Goal: Task Accomplishment & Management: Manage account settings

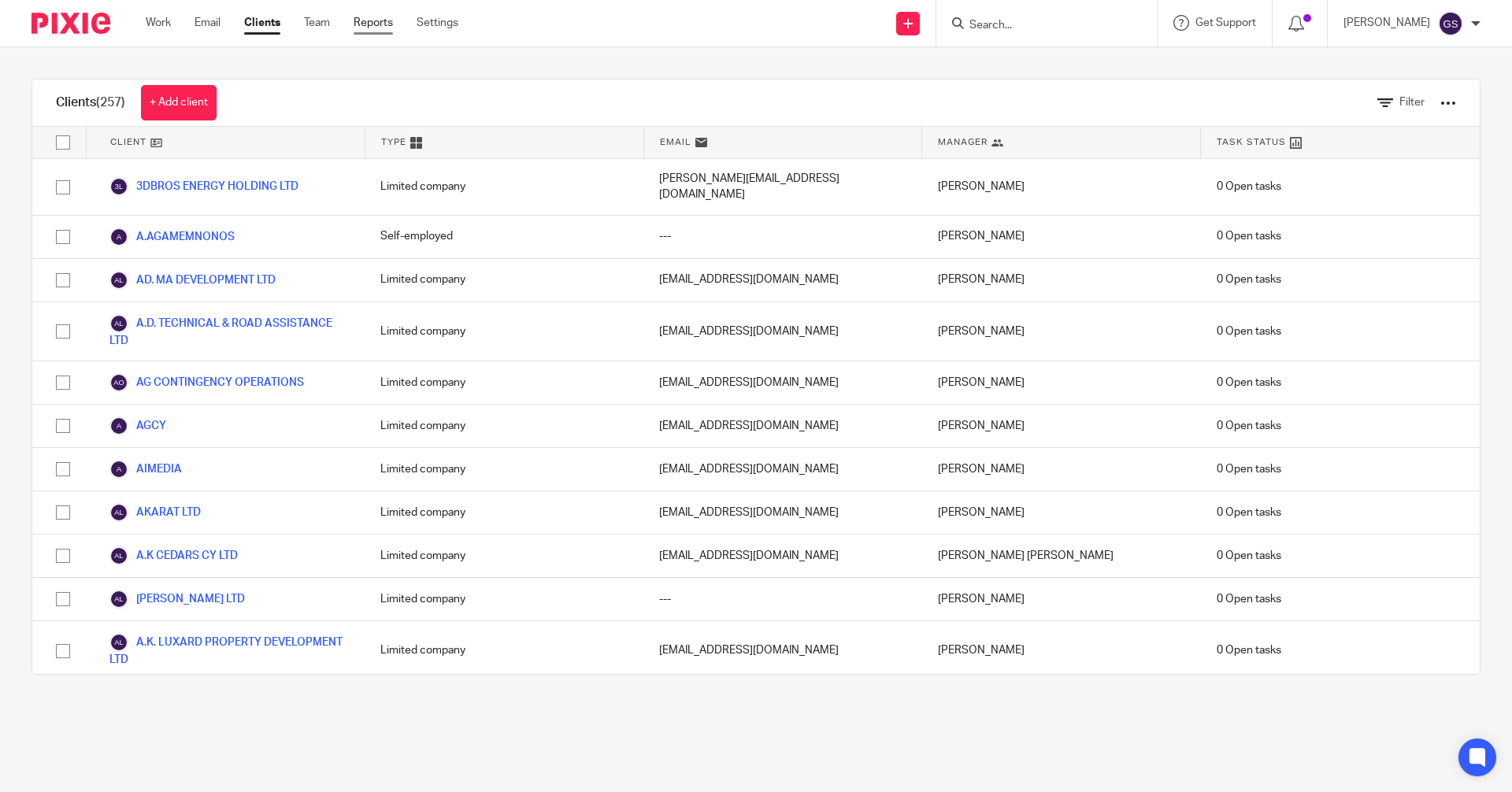
click at [383, 22] on link "Reports" at bounding box center [373, 23] width 39 height 16
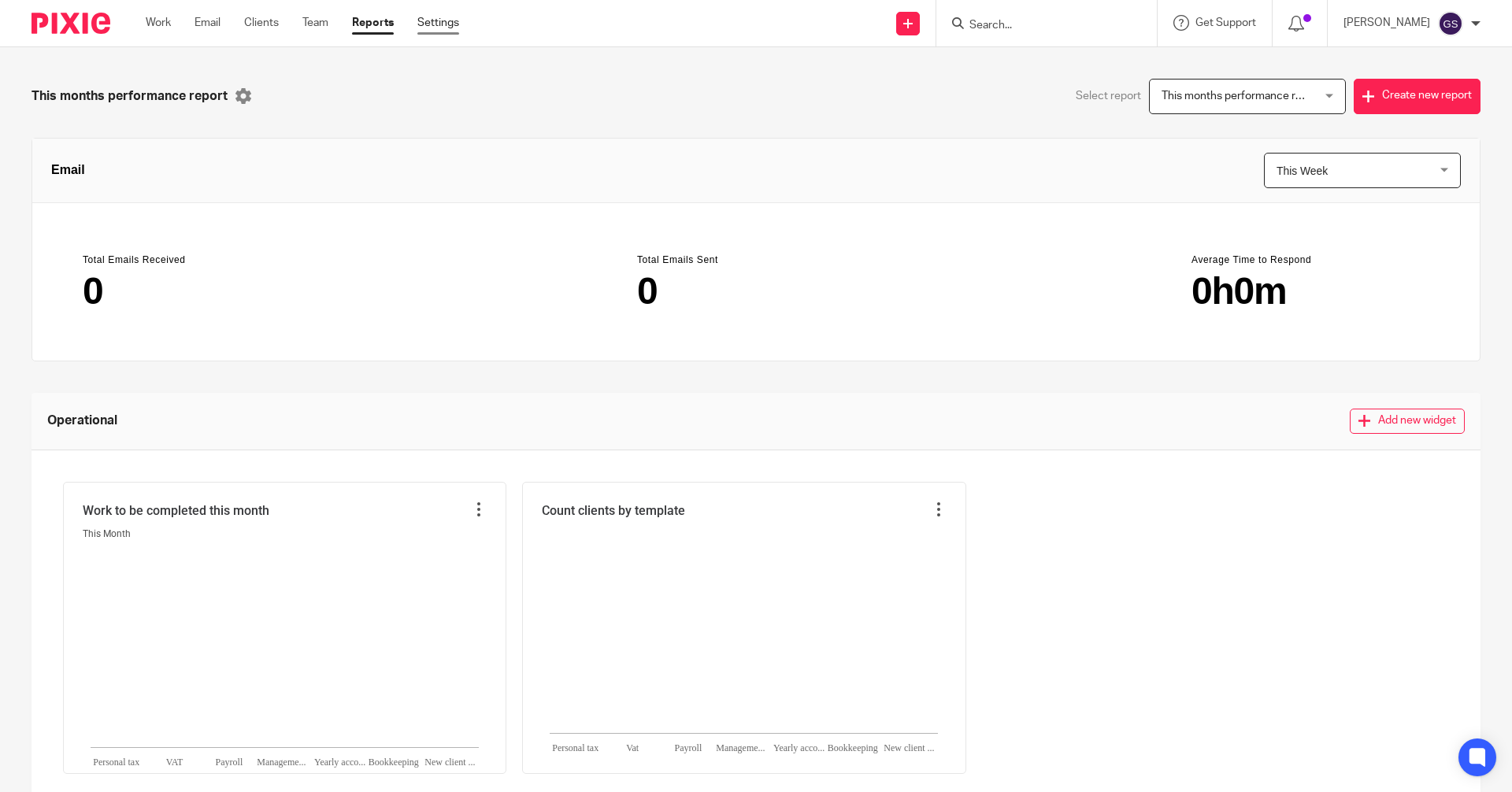
click at [447, 28] on link "Settings" at bounding box center [438, 23] width 42 height 16
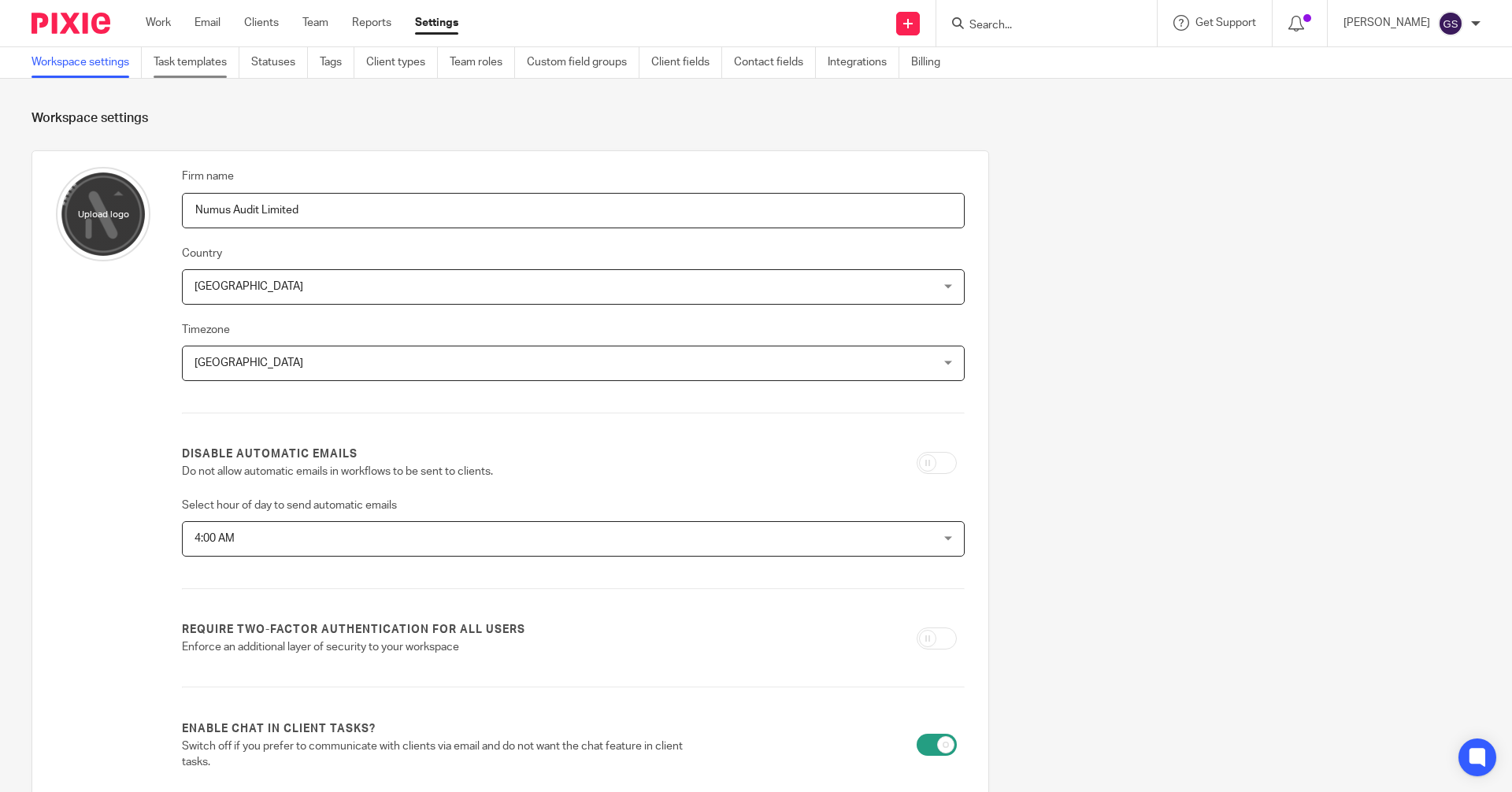
click at [182, 56] on link "Task templates" at bounding box center [196, 63] width 86 height 30
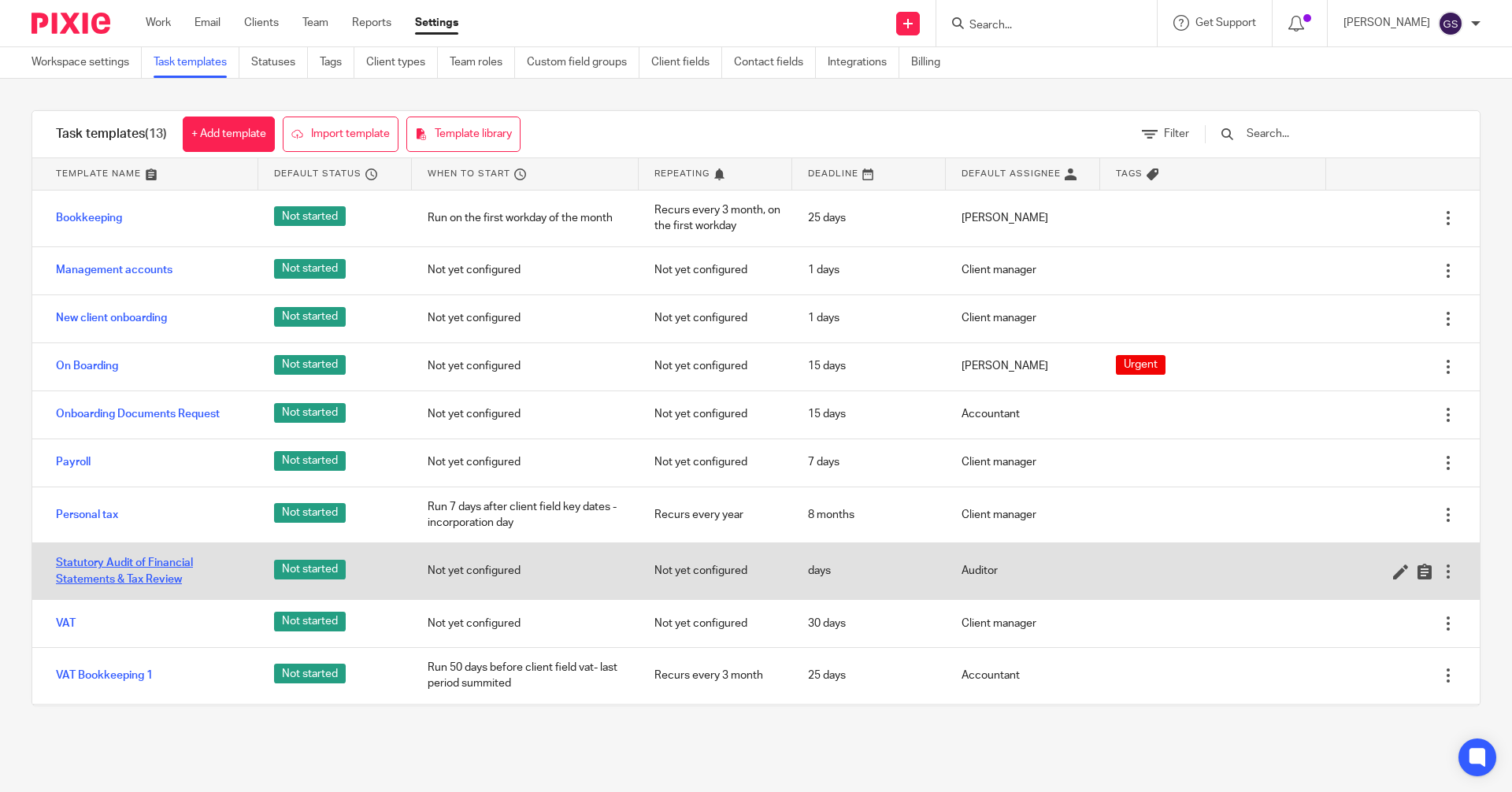
click at [134, 574] on link "Statutory Audit of Financial Statements & Tax Review" at bounding box center [149, 571] width 186 height 32
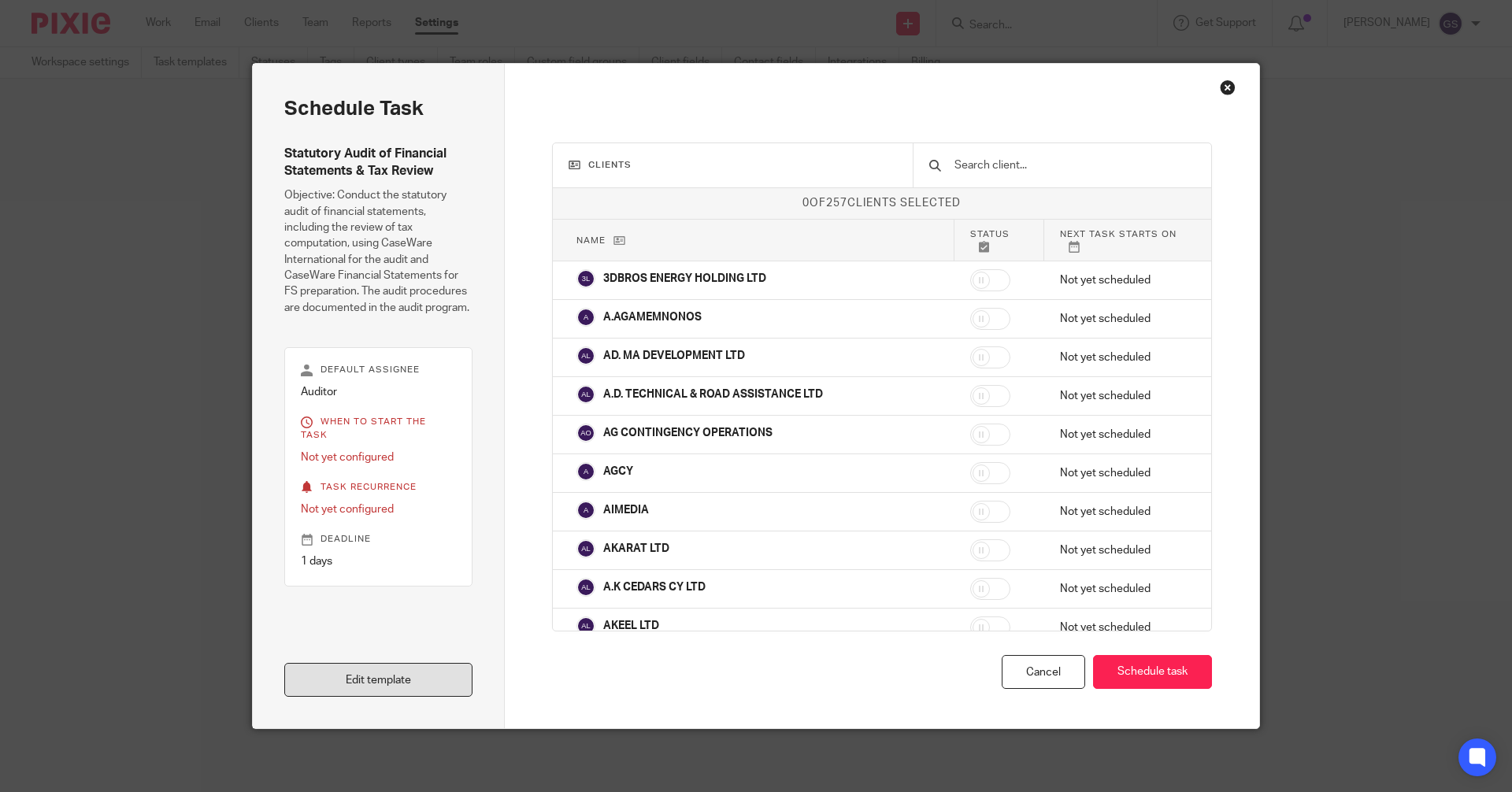
click at [401, 687] on link "Edit template" at bounding box center [378, 680] width 188 height 34
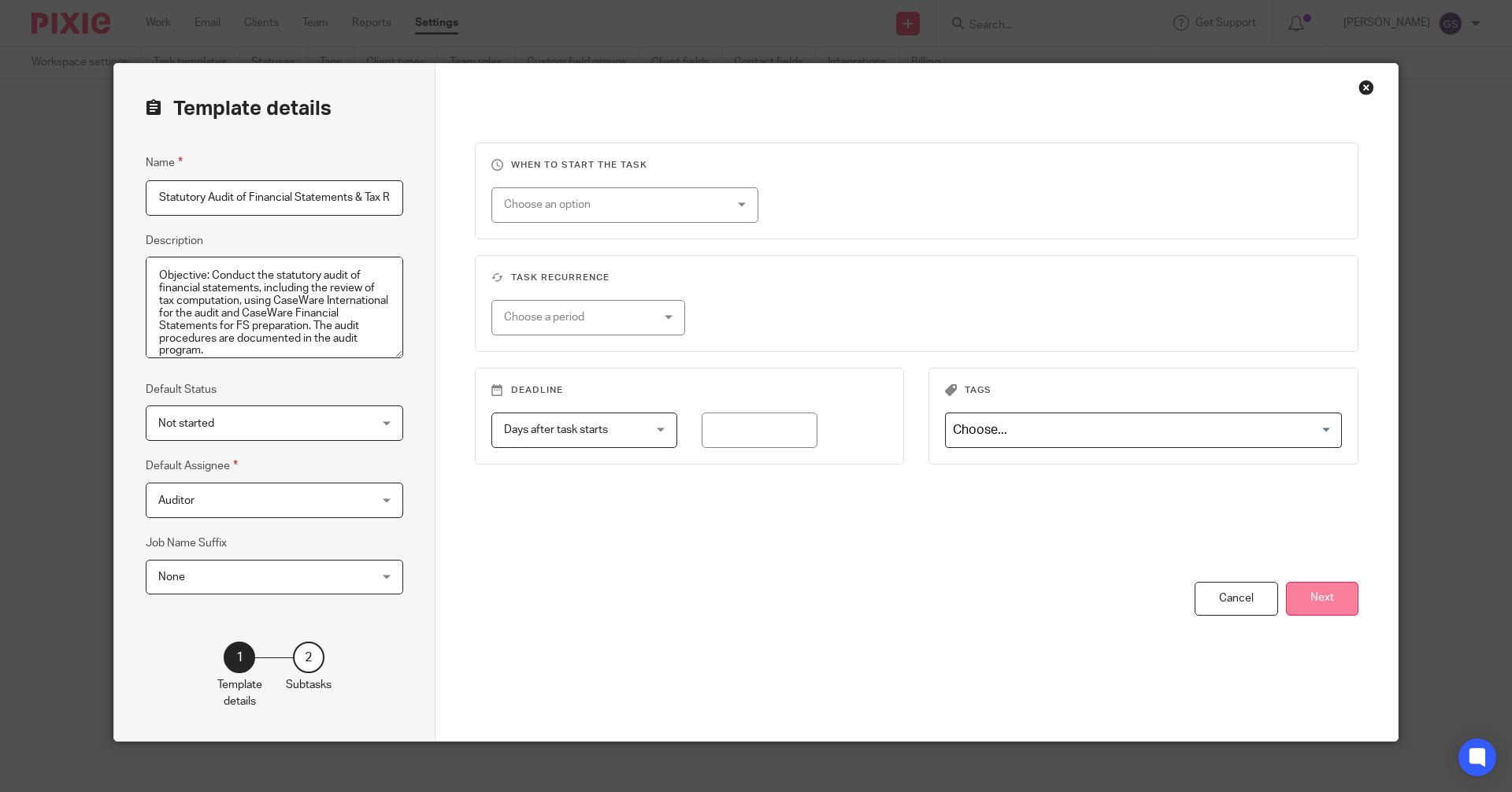
click at [1318, 593] on button "Next" at bounding box center [1322, 598] width 73 height 34
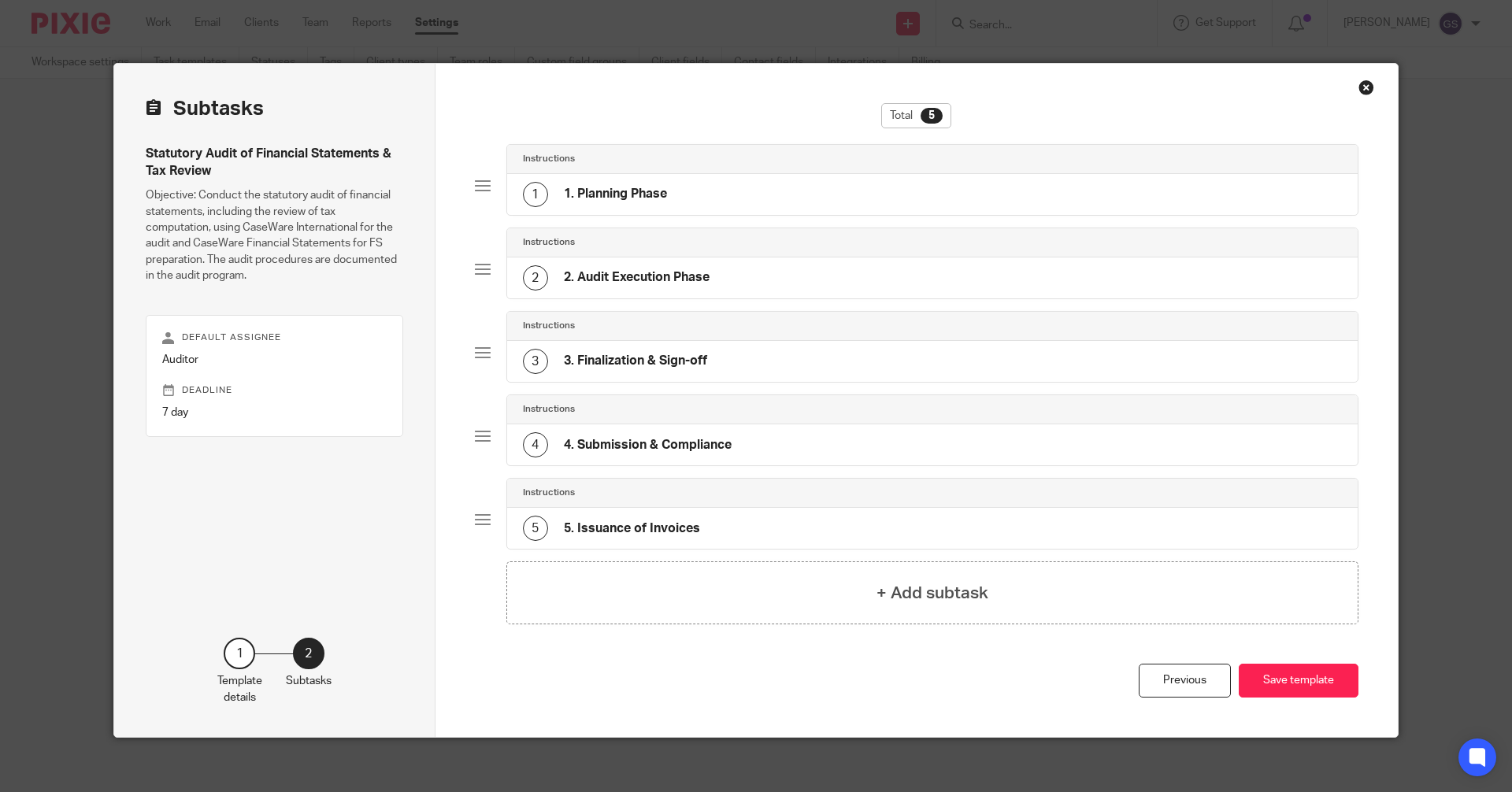
scroll to position [9, 0]
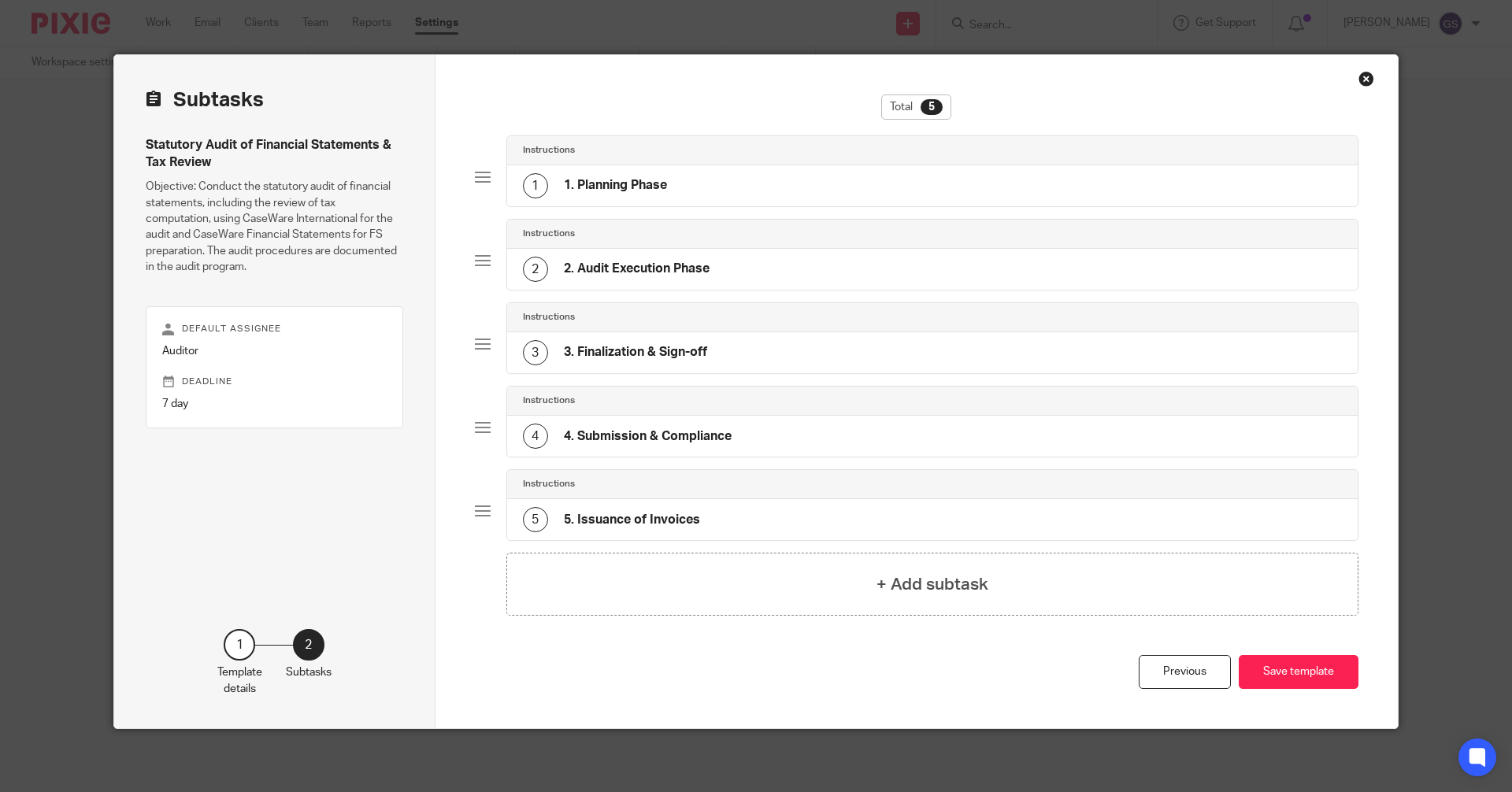
click at [1360, 78] on div "Close this dialog window" at bounding box center [1367, 79] width 16 height 16
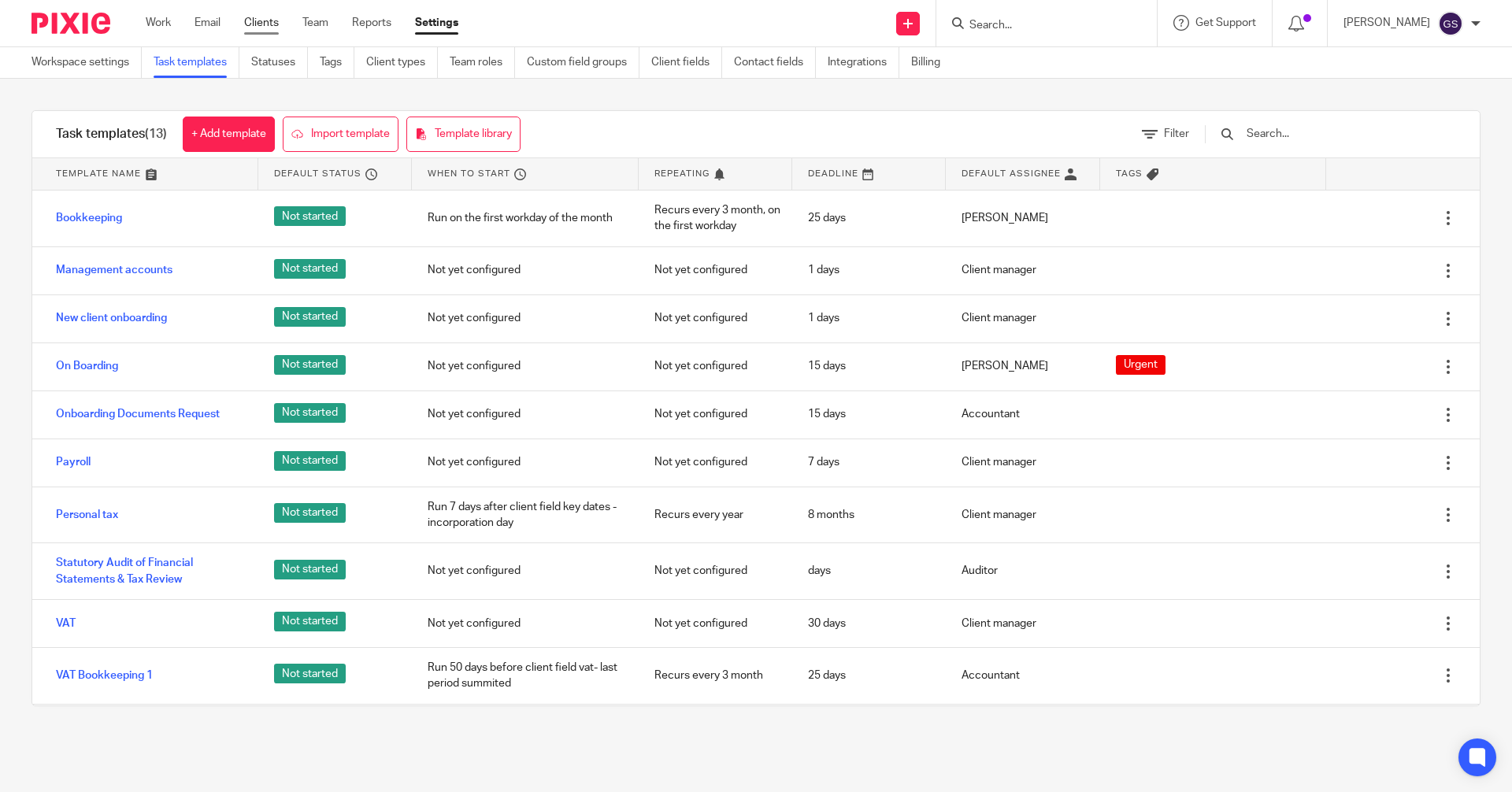
click at [260, 16] on link "Clients" at bounding box center [261, 23] width 35 height 16
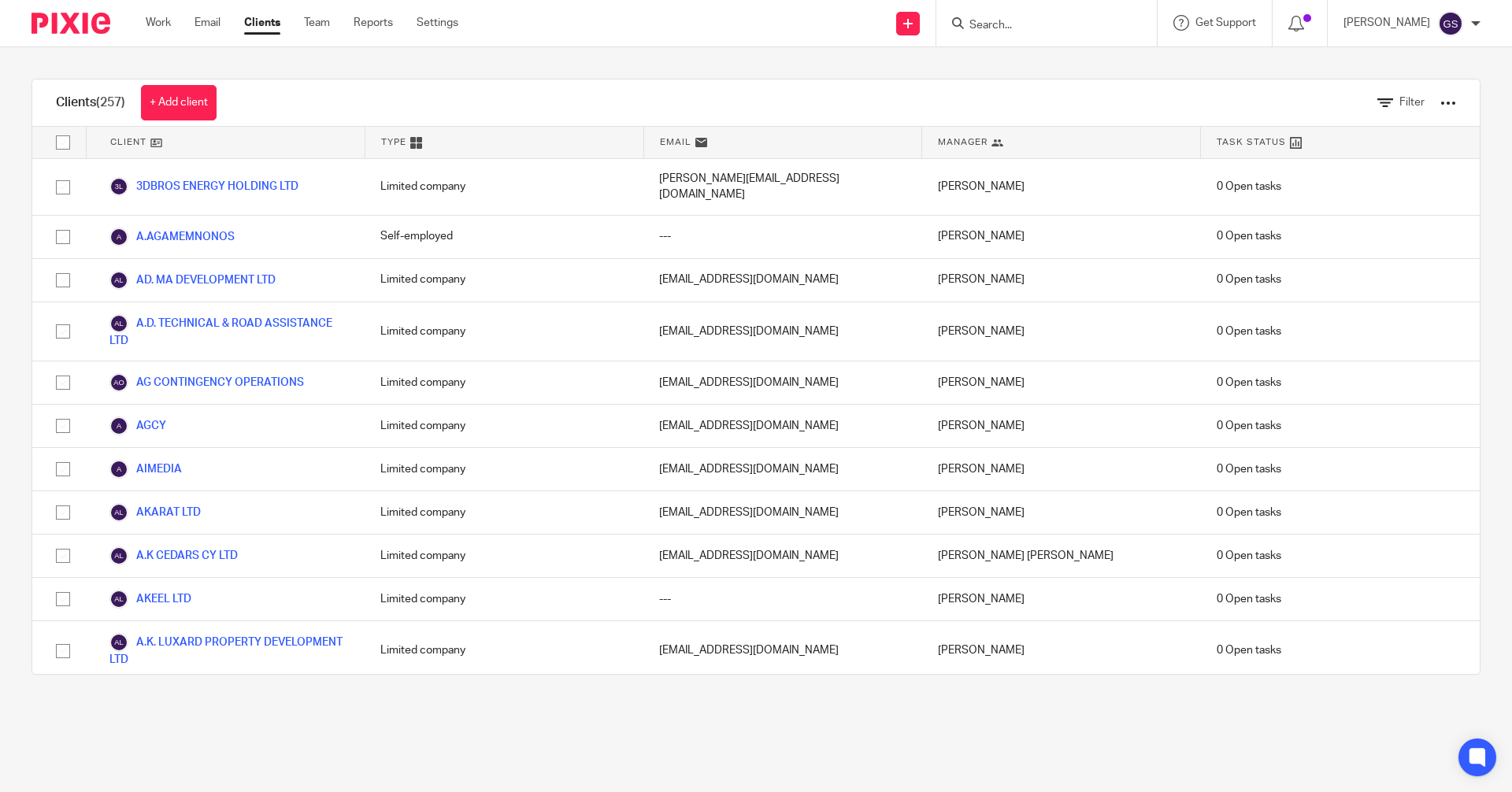
click at [1050, 22] on input "Search" at bounding box center [1039, 26] width 142 height 14
type input "petevi"
click at [1054, 55] on link at bounding box center [1108, 67] width 288 height 36
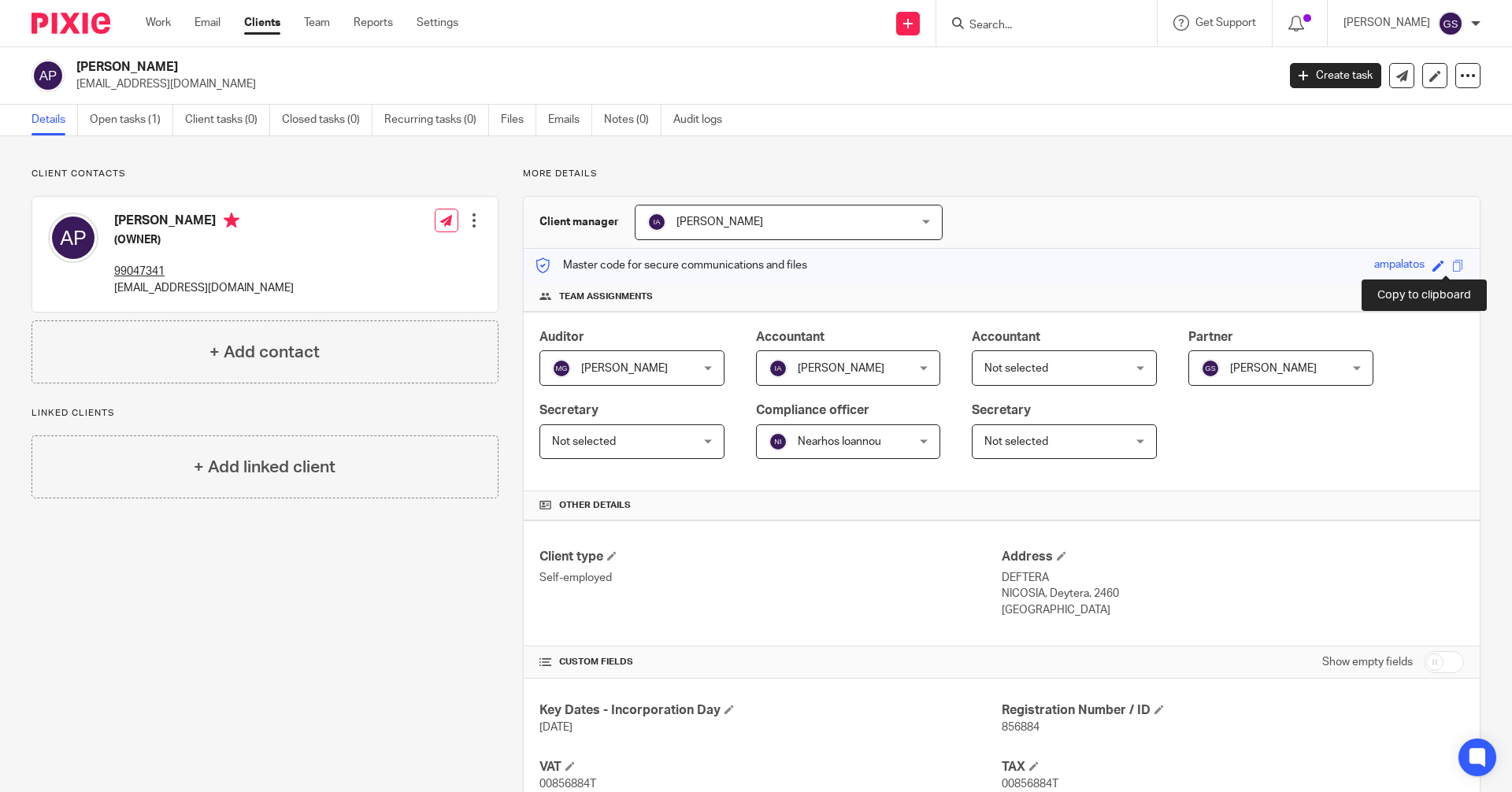
click at [1452, 263] on span at bounding box center [1457, 265] width 12 height 12
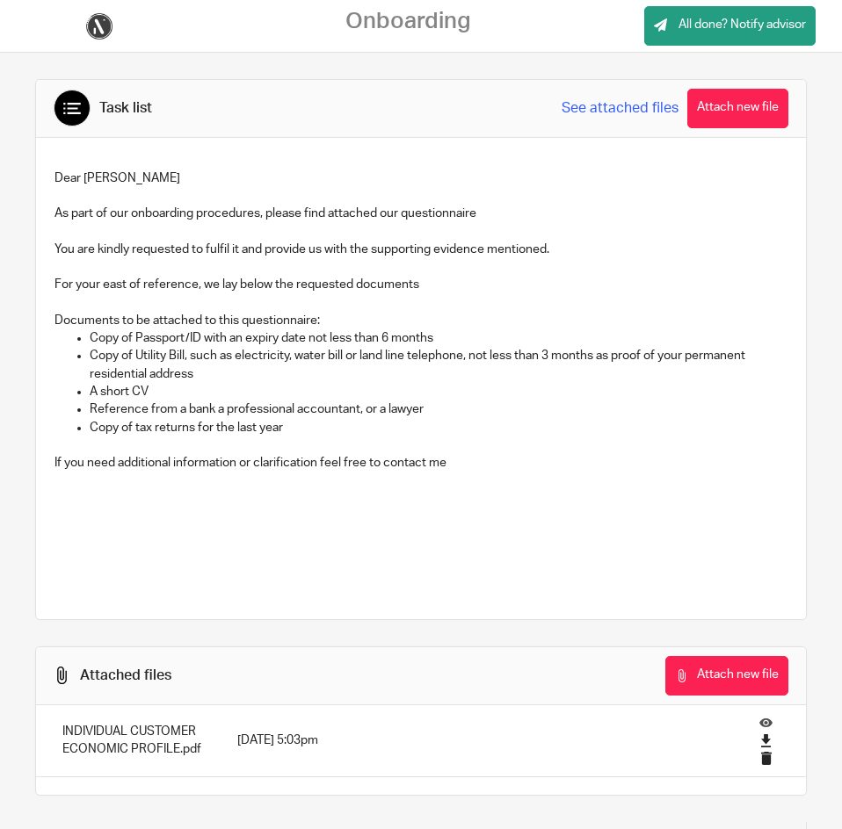
click at [611, 107] on link "See attached files" at bounding box center [619, 108] width 117 height 20
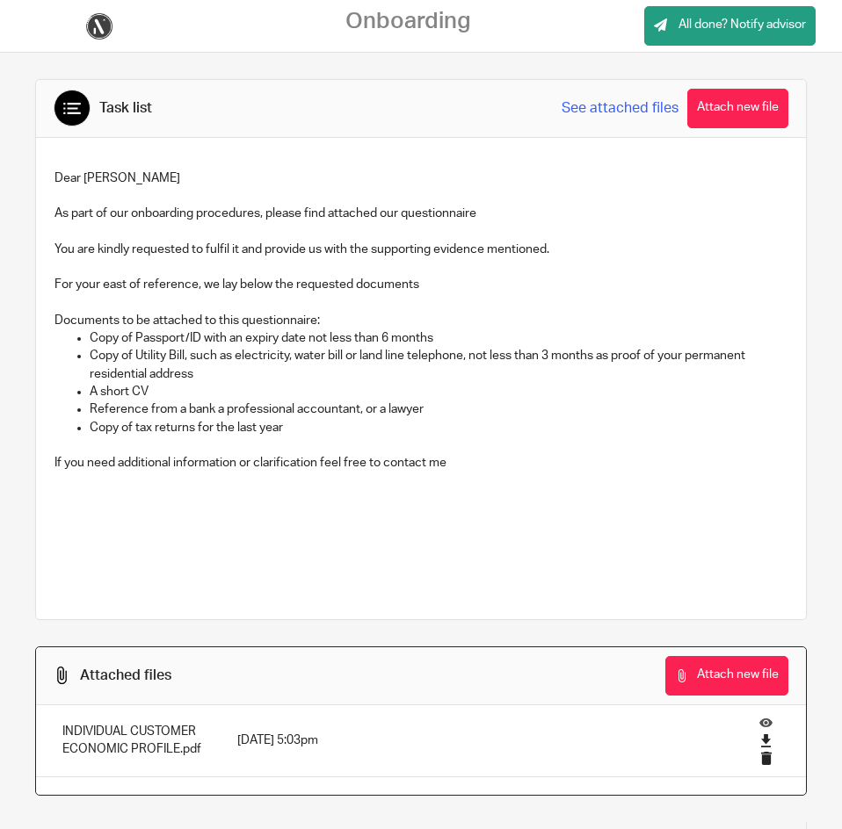
click at [611, 107] on link "See attached files" at bounding box center [619, 108] width 117 height 20
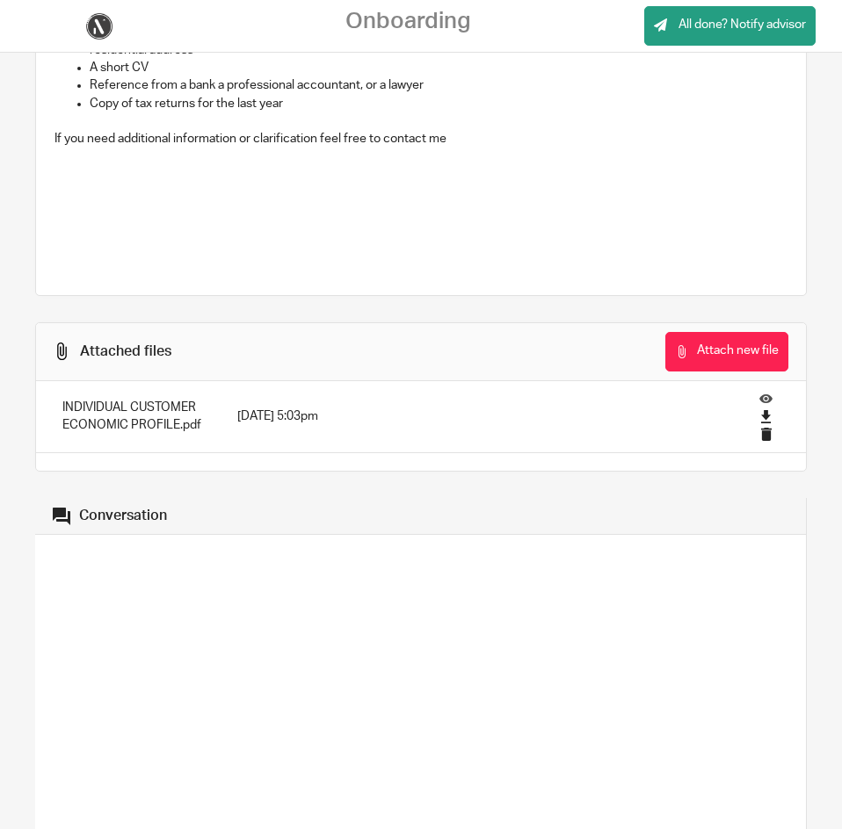
scroll to position [351, 0]
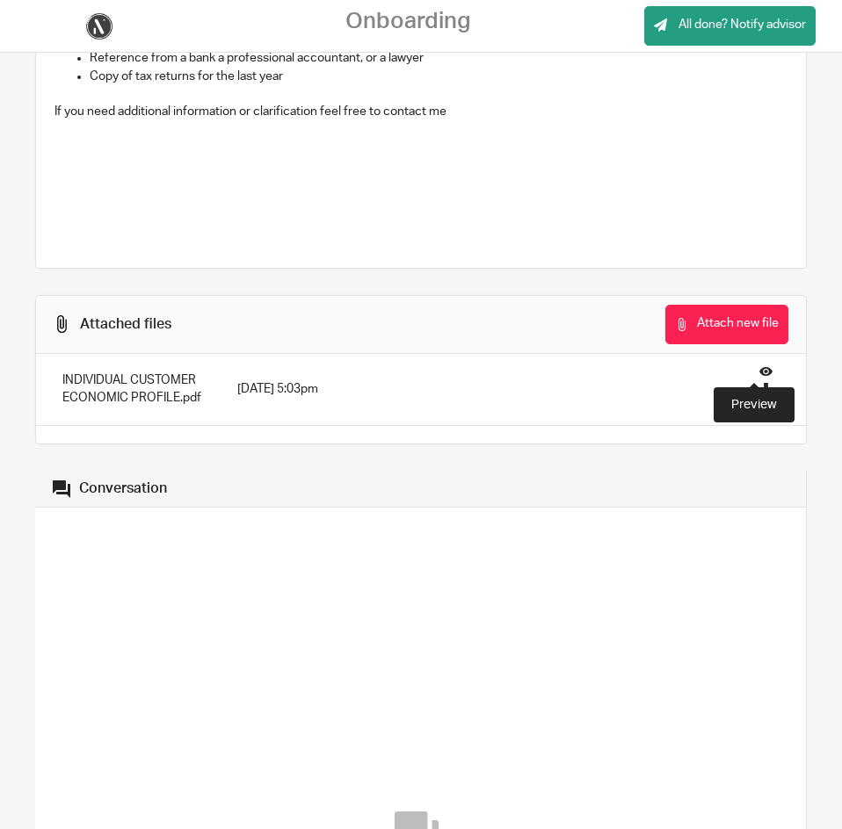
click at [759, 370] on icon at bounding box center [765, 371] width 13 height 13
